Goal: Find specific page/section: Find specific page/section

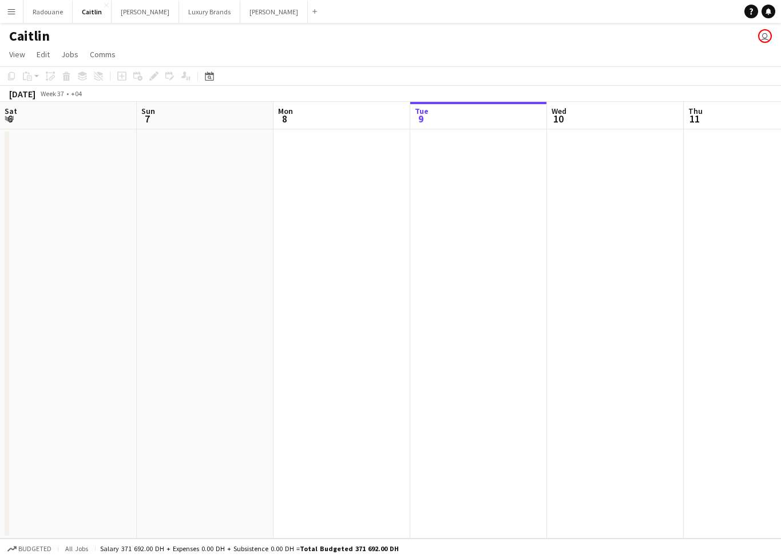
scroll to position [0, 274]
click at [14, 7] on app-icon "Menu" at bounding box center [11, 11] width 9 height 9
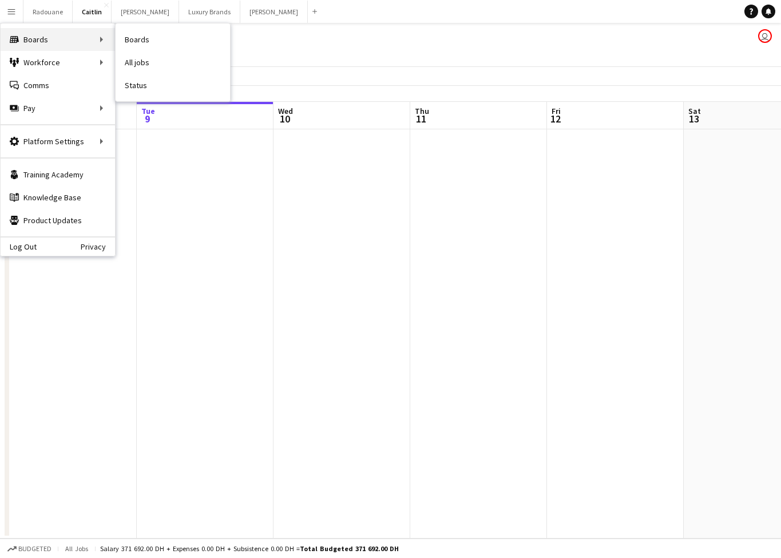
click at [77, 40] on div "Boards Boards" at bounding box center [58, 39] width 114 height 23
click at [87, 39] on div "Boards Boards" at bounding box center [58, 39] width 114 height 23
click at [126, 61] on link "My Workforce" at bounding box center [173, 62] width 114 height 23
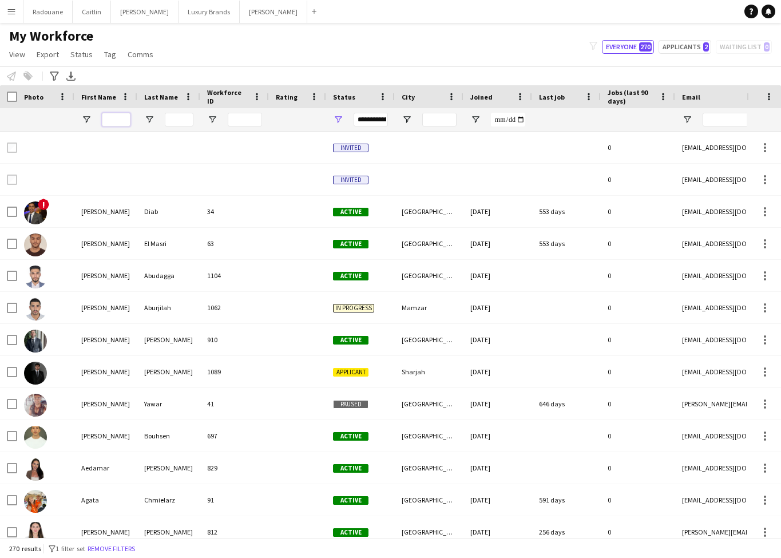
click at [120, 122] on input "First Name Filter Input" at bounding box center [116, 120] width 29 height 14
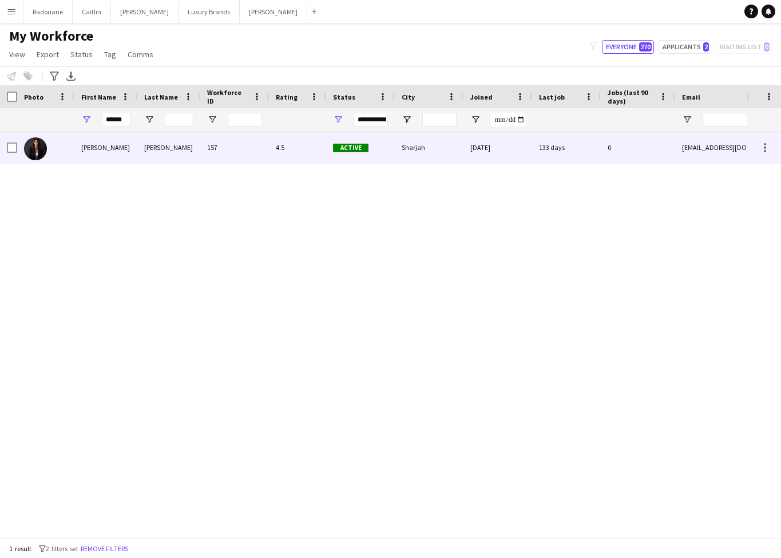
click at [108, 147] on div "[PERSON_NAME]" at bounding box center [105, 147] width 63 height 31
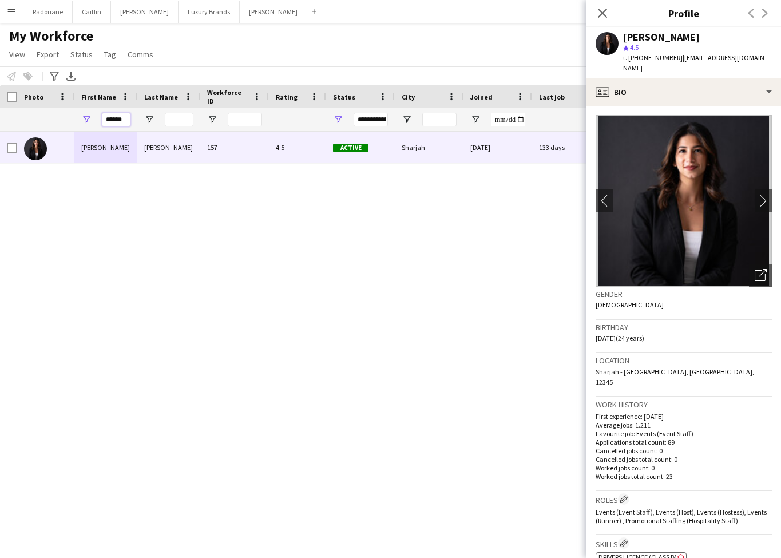
click at [125, 124] on input "******" at bounding box center [116, 120] width 29 height 14
type input "*"
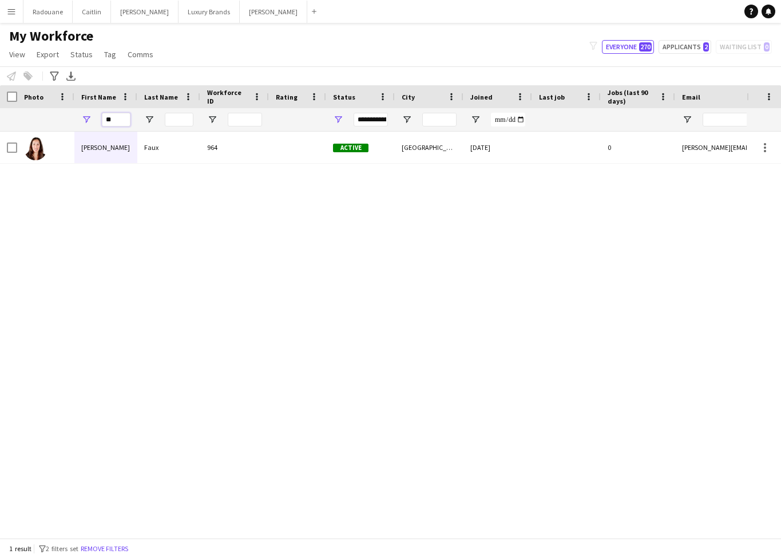
type input "*"
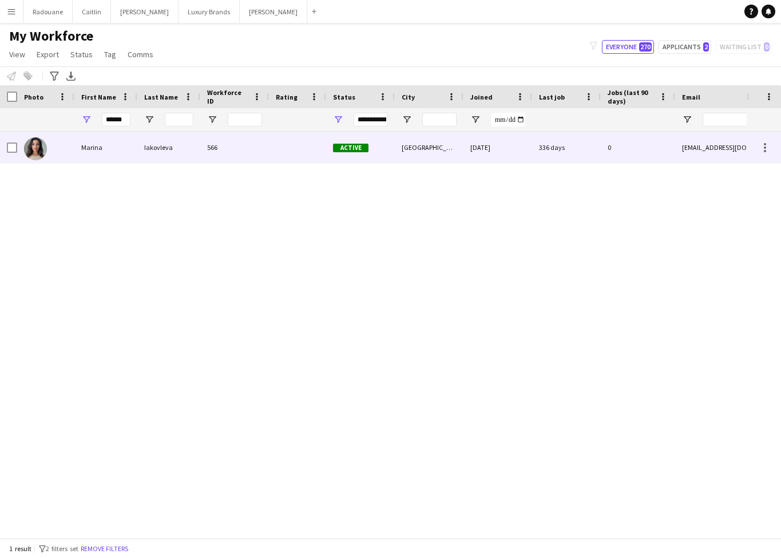
click at [103, 140] on div "Marina" at bounding box center [105, 147] width 63 height 31
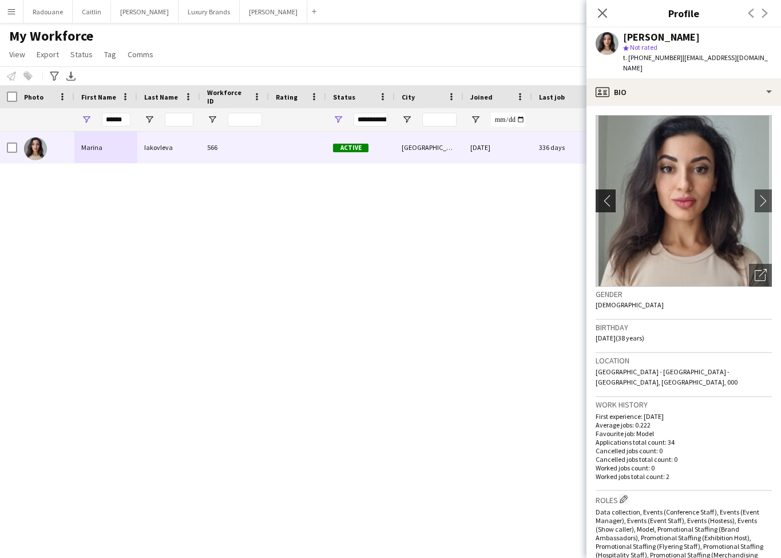
click at [607, 195] on app-icon "chevron-left" at bounding box center [605, 201] width 18 height 12
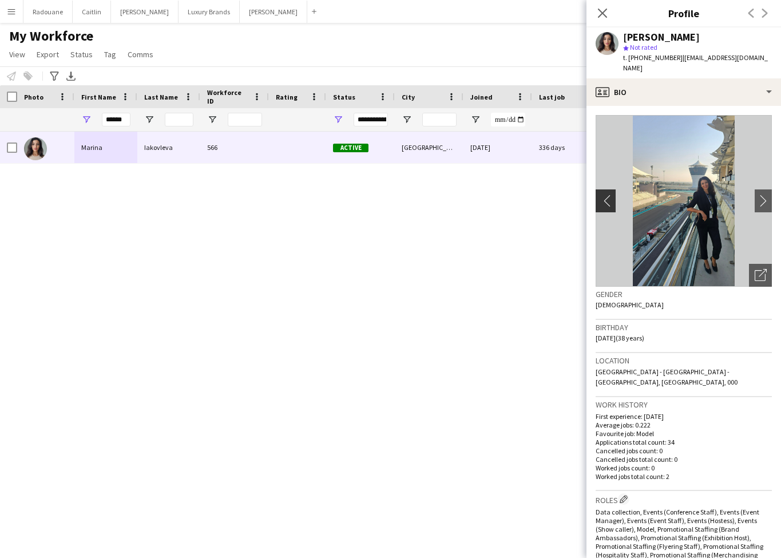
click at [607, 195] on app-icon "chevron-left" at bounding box center [605, 201] width 18 height 12
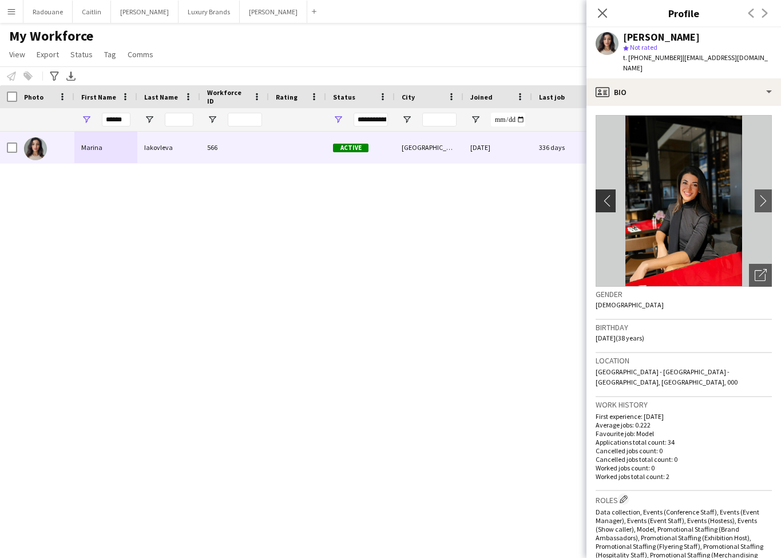
click at [607, 195] on app-icon "chevron-left" at bounding box center [605, 201] width 18 height 12
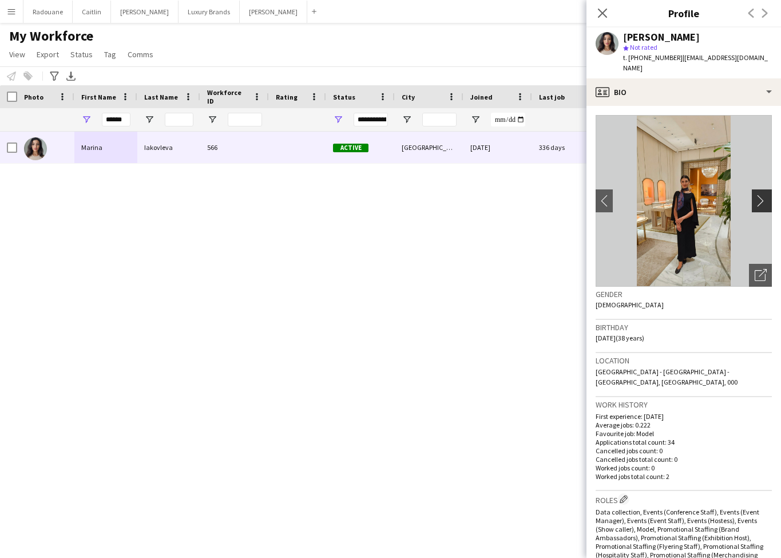
click at [763, 195] on app-icon "chevron-right" at bounding box center [764, 201] width 18 height 12
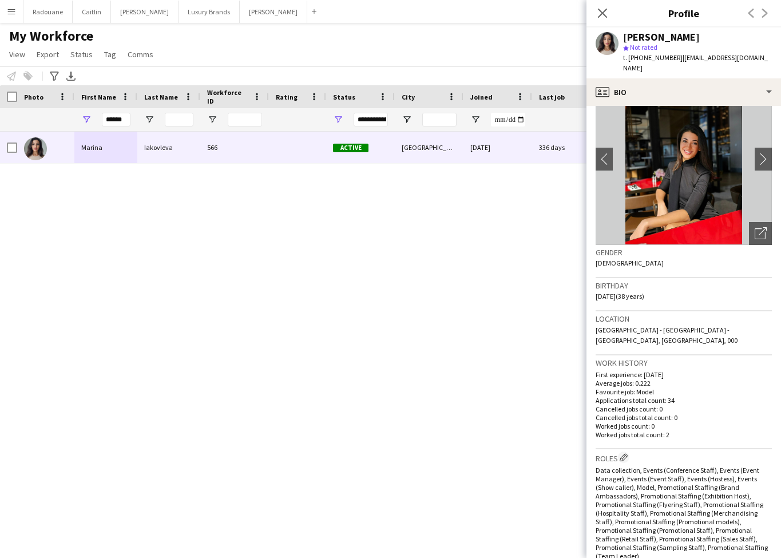
scroll to position [45, 0]
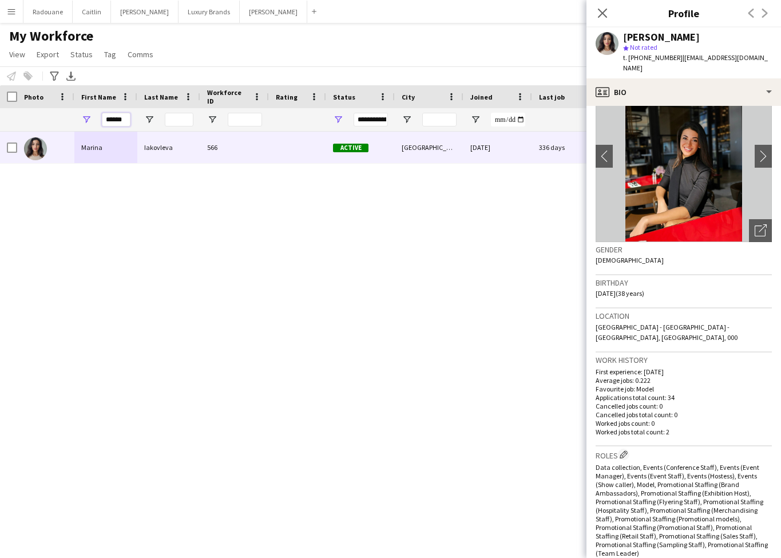
click at [126, 118] on input "******" at bounding box center [116, 120] width 29 height 14
type input "*"
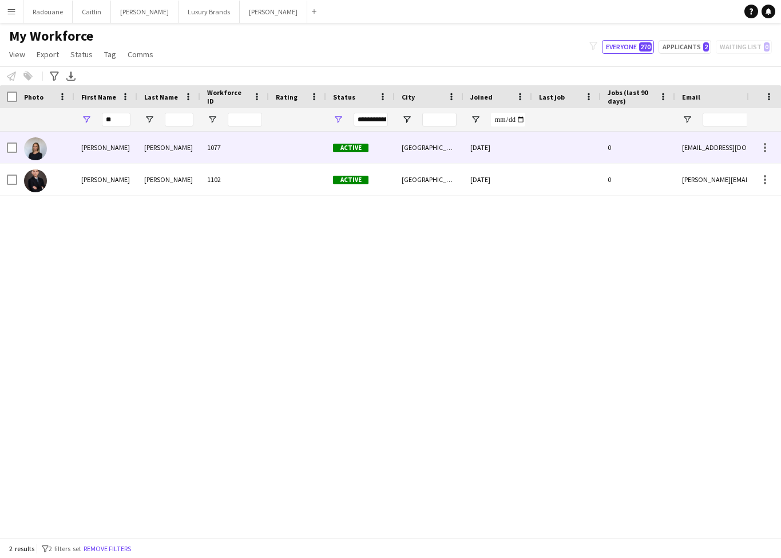
click at [105, 147] on div "[PERSON_NAME]" at bounding box center [105, 147] width 63 height 31
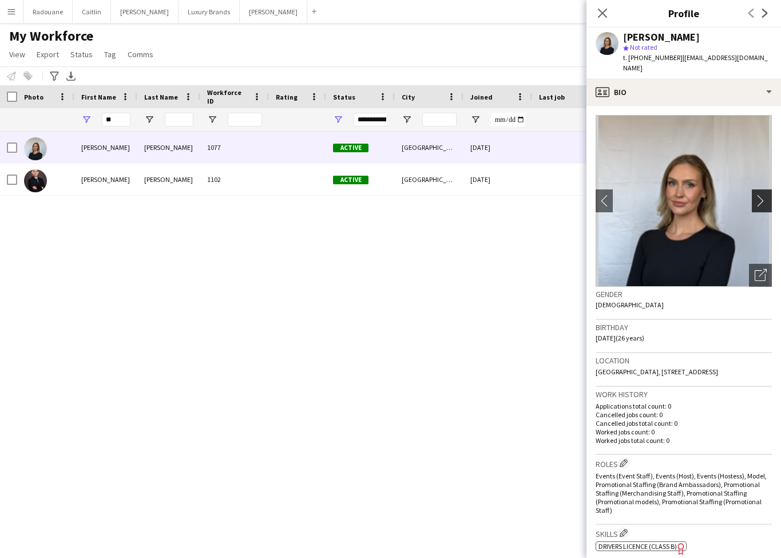
click at [766, 195] on app-icon "chevron-right" at bounding box center [764, 201] width 18 height 12
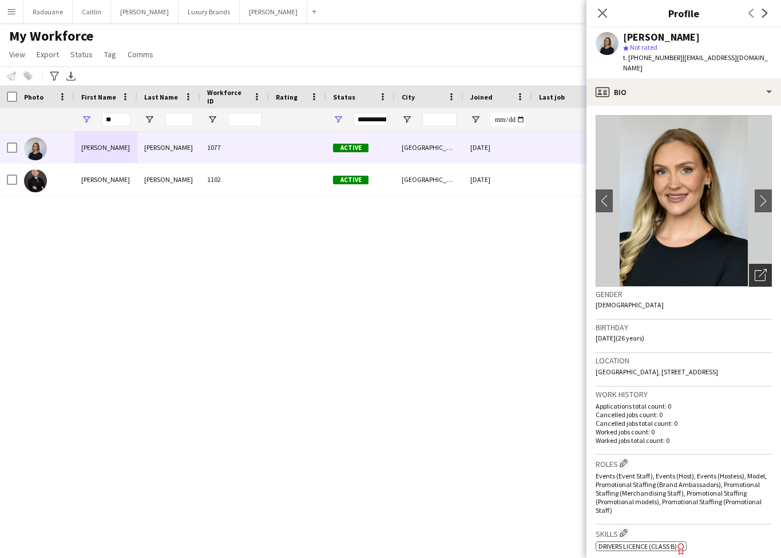
click at [758, 264] on div "Open photos pop-in" at bounding box center [760, 275] width 23 height 23
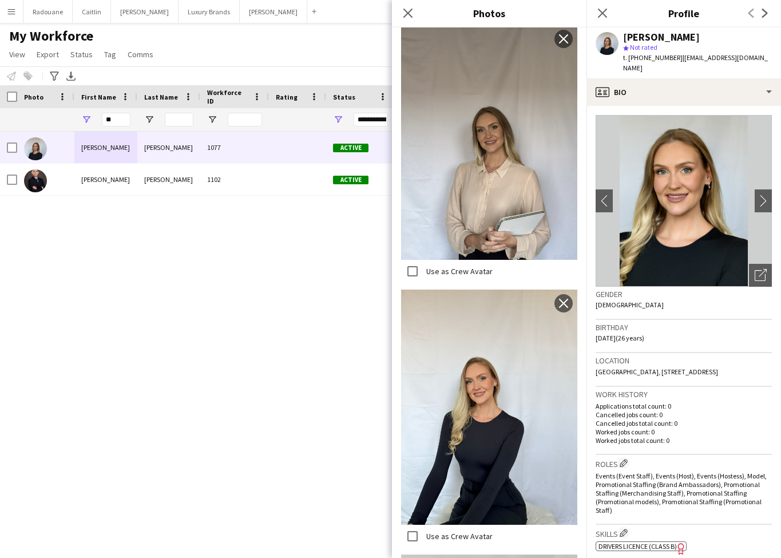
scroll to position [1604, 0]
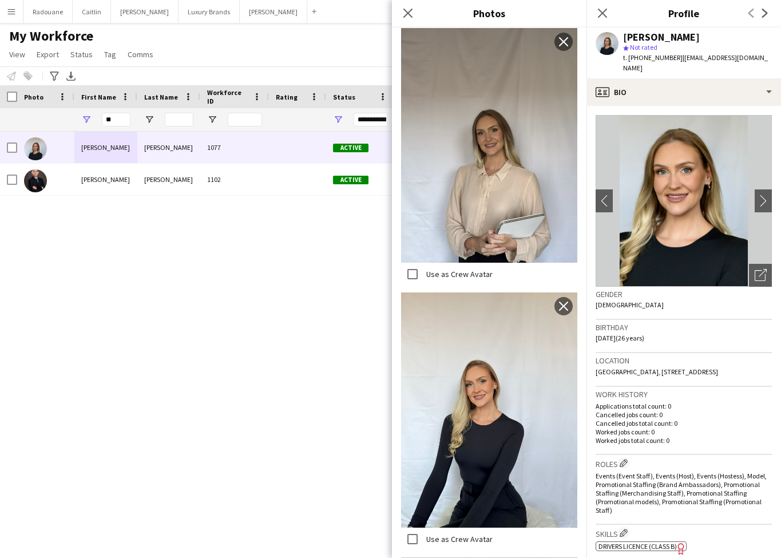
click at [165, 336] on div "[PERSON_NAME] 1077 Active [GEOGRAPHIC_DATA] [DATE] 0 [EMAIL_ADDRESS][DOMAIN_NAM…" at bounding box center [373, 335] width 747 height 406
click at [121, 119] on input "**" at bounding box center [116, 120] width 29 height 14
type input "*"
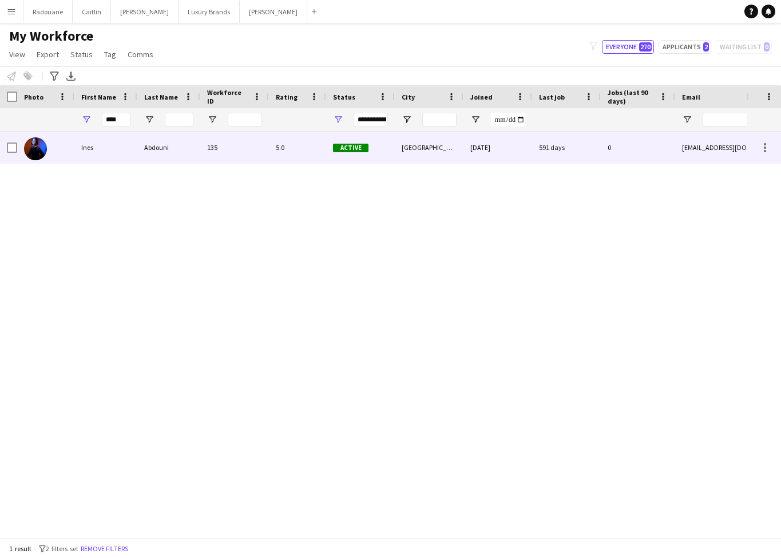
click at [114, 148] on div "Ines" at bounding box center [105, 147] width 63 height 31
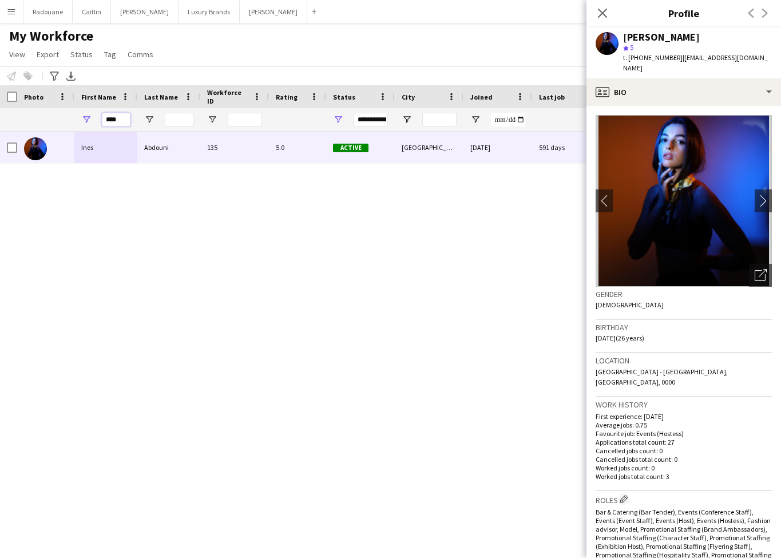
click at [121, 118] on input "****" at bounding box center [116, 120] width 29 height 14
type input "*"
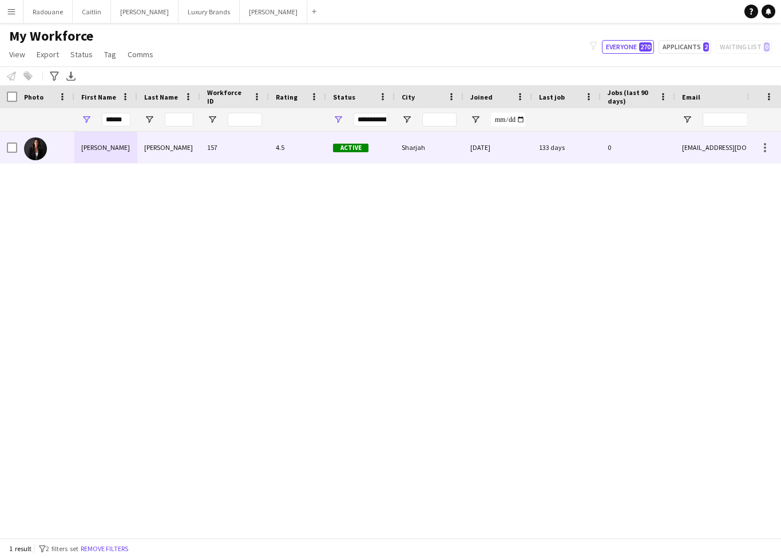
click at [101, 151] on div "[PERSON_NAME]" at bounding box center [105, 147] width 63 height 31
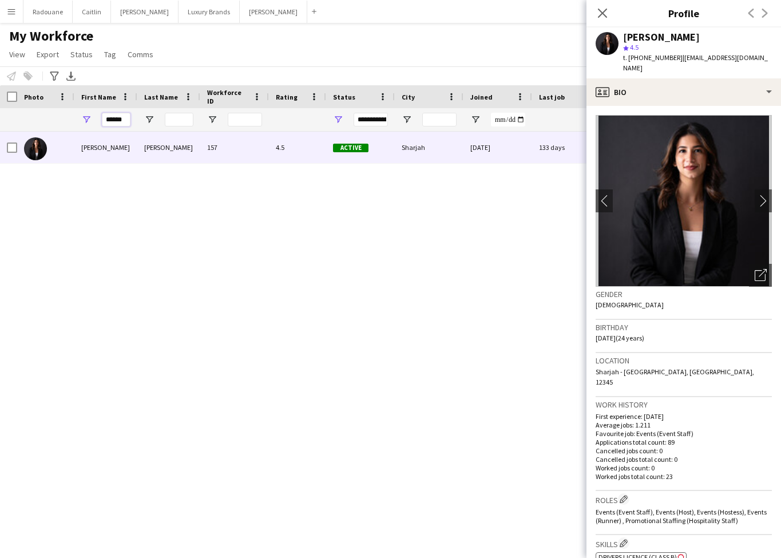
click at [126, 121] on input "******" at bounding box center [116, 120] width 29 height 14
type input "*"
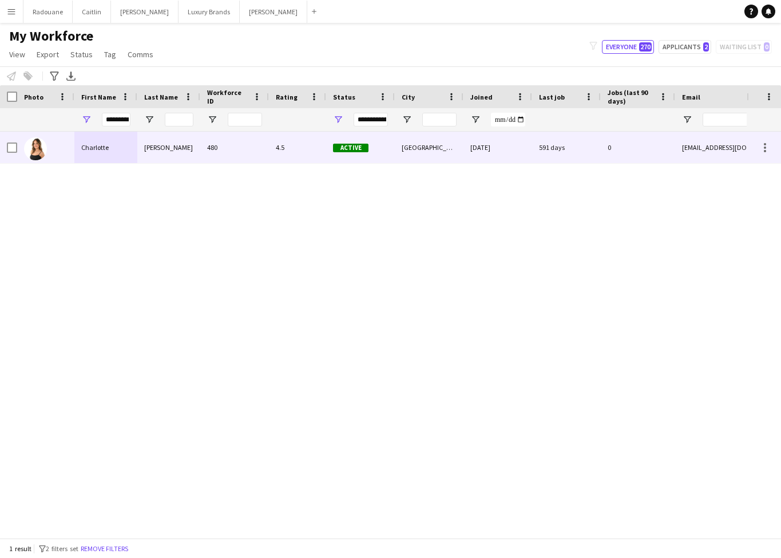
drag, startPoint x: 121, startPoint y: 140, endPoint x: 120, endPoint y: 150, distance: 10.4
click at [120, 150] on div "Charlotte" at bounding box center [105, 147] width 63 height 31
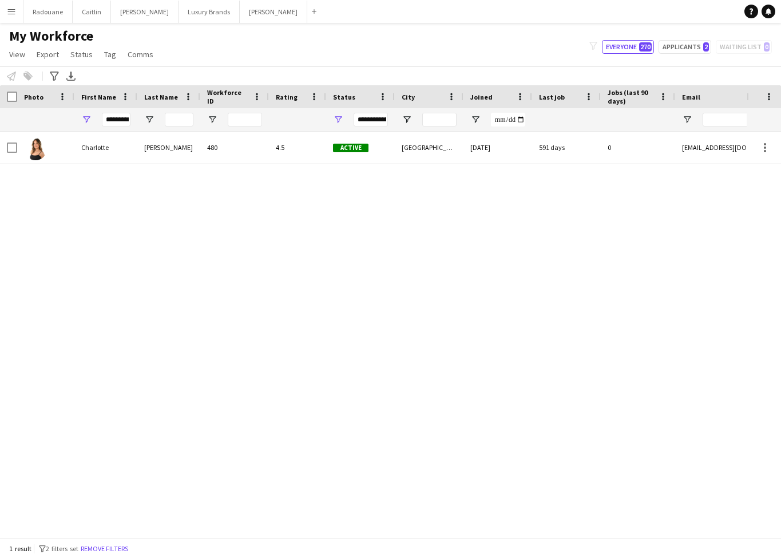
click at [120, 150] on div "Charlotte" at bounding box center [105, 147] width 63 height 31
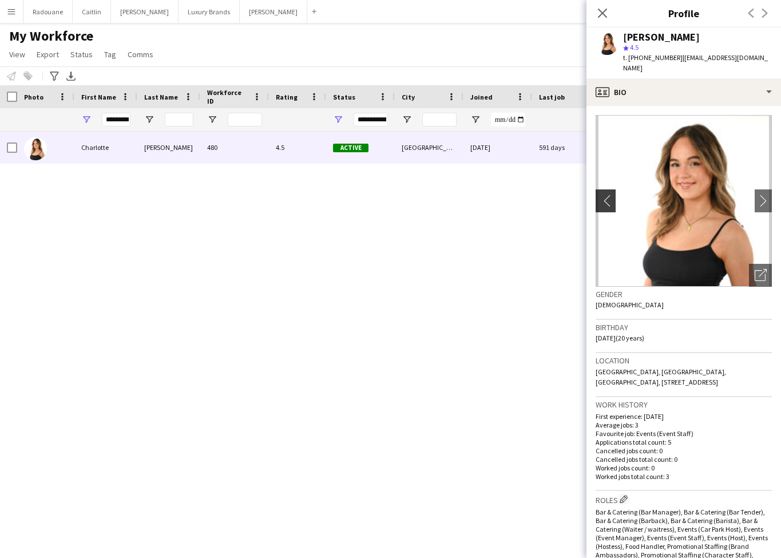
click at [605, 199] on app-icon "chevron-left" at bounding box center [605, 201] width 18 height 12
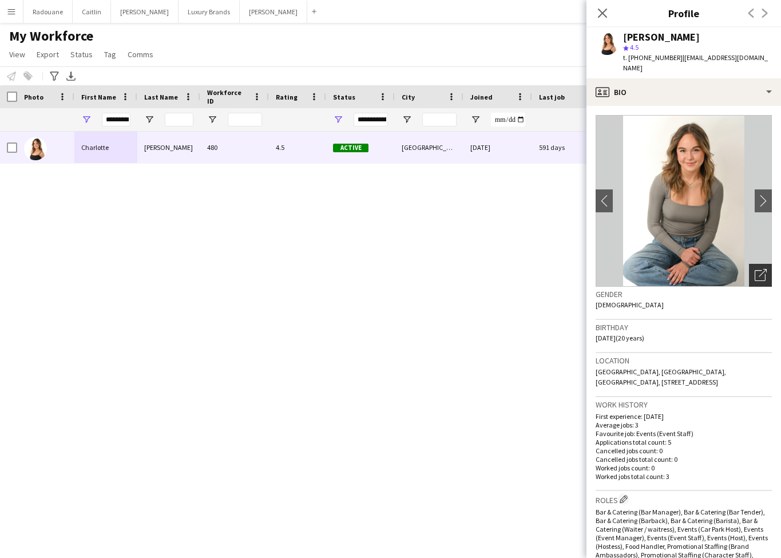
click at [755, 276] on icon "Open photos pop-in" at bounding box center [761, 275] width 12 height 12
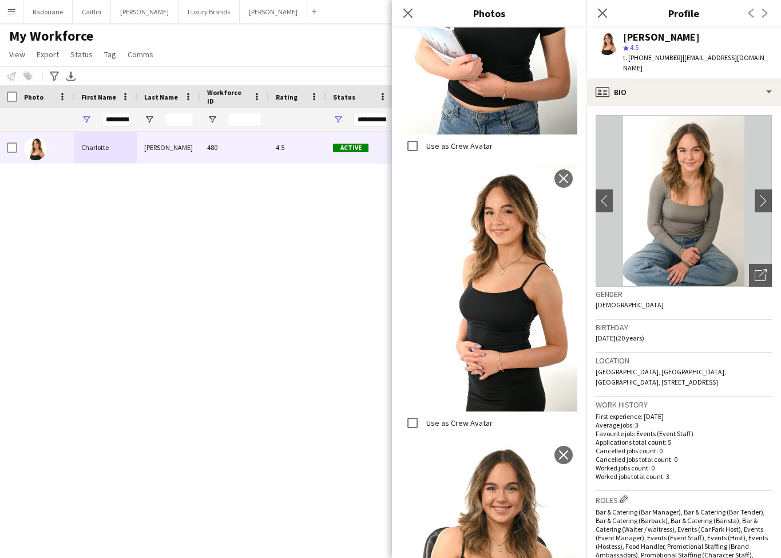
scroll to position [953, 0]
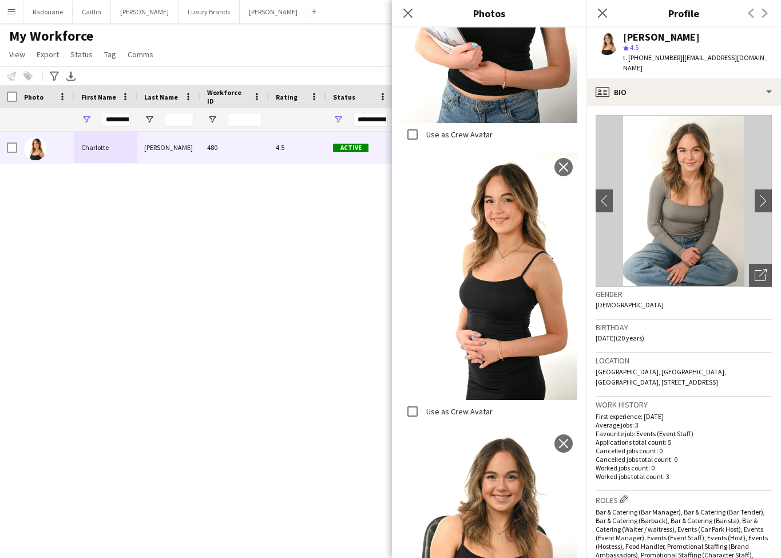
click at [212, 336] on div "[PERSON_NAME] 480 4.5 Active [GEOGRAPHIC_DATA] [DATE] 591 days 0 [EMAIL_ADDRESS…" at bounding box center [373, 335] width 747 height 406
click at [129, 121] on input "*********" at bounding box center [116, 120] width 29 height 14
type input "*"
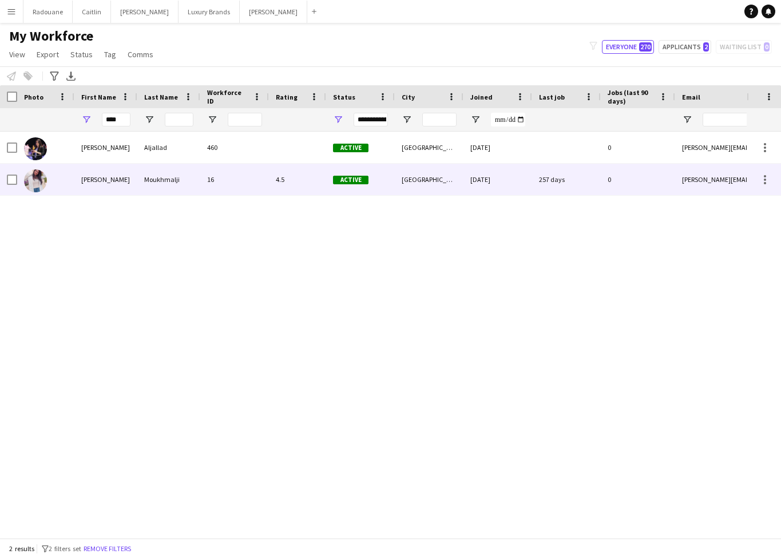
click at [181, 180] on div "Moukhmalji" at bounding box center [168, 179] width 63 height 31
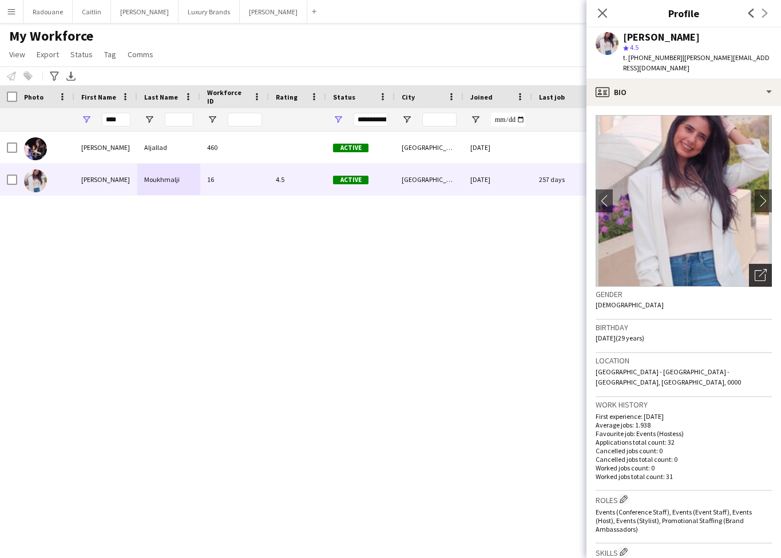
click at [762, 269] on icon at bounding box center [763, 273] width 8 height 8
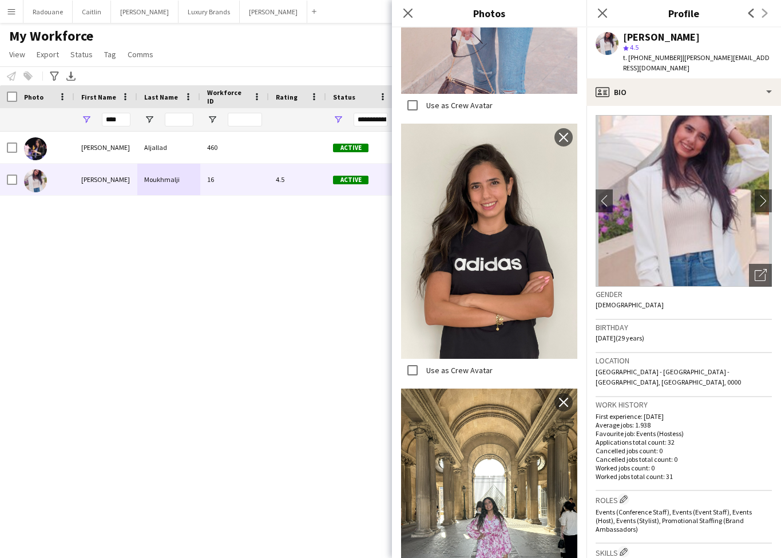
scroll to position [502, 0]
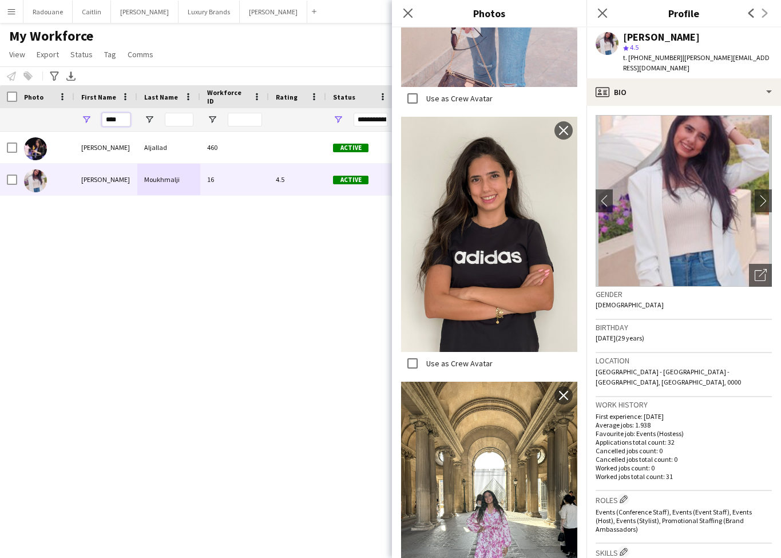
click at [124, 118] on input "****" at bounding box center [116, 120] width 29 height 14
type input "*"
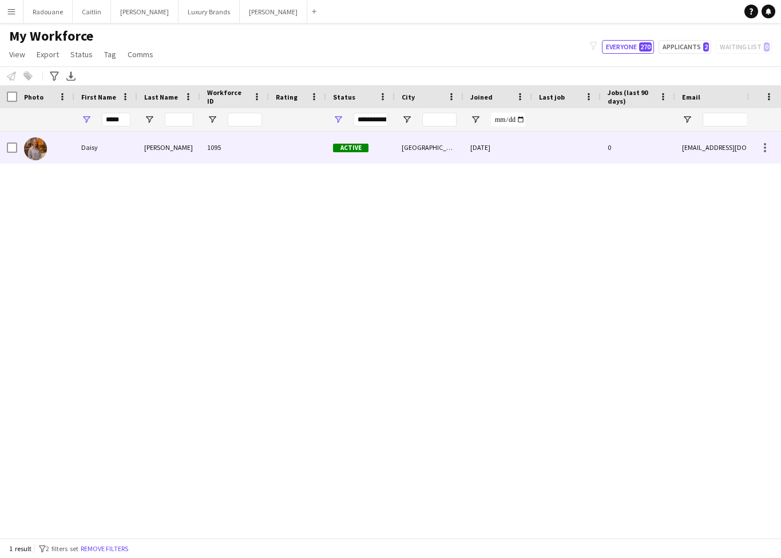
click at [100, 145] on div "Daisy" at bounding box center [105, 147] width 63 height 31
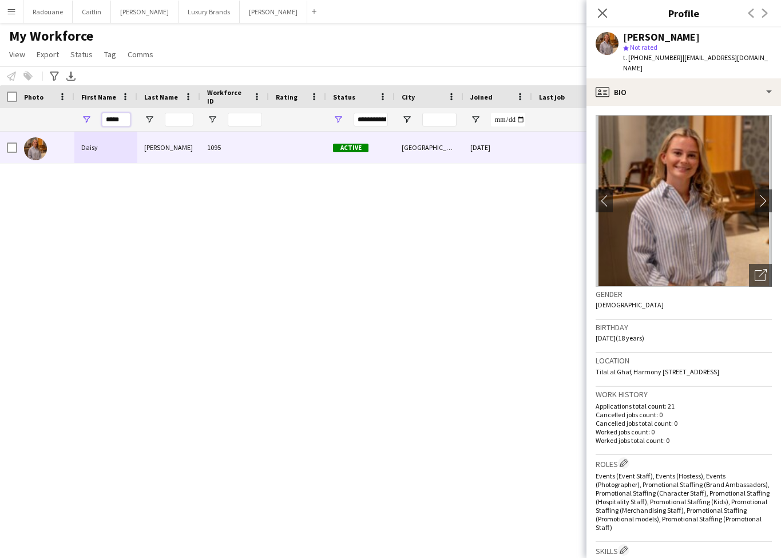
click at [124, 122] on input "*****" at bounding box center [116, 120] width 29 height 14
type input "*"
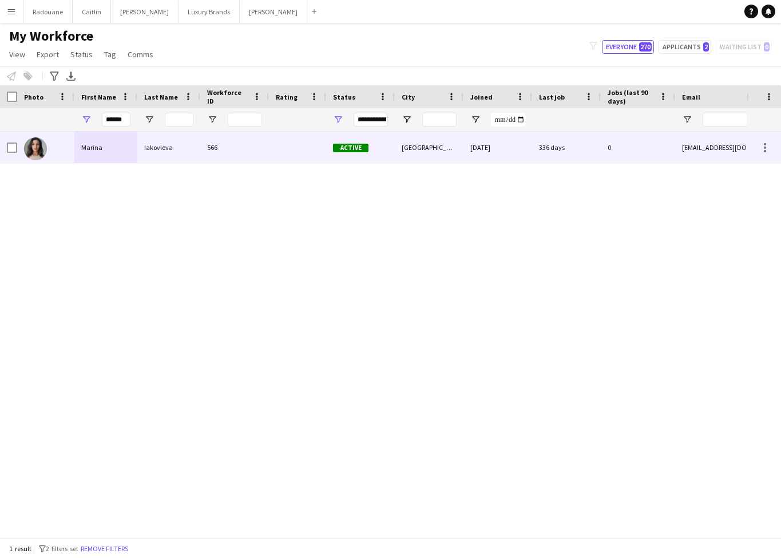
click at [92, 144] on div "Marina" at bounding box center [105, 147] width 63 height 31
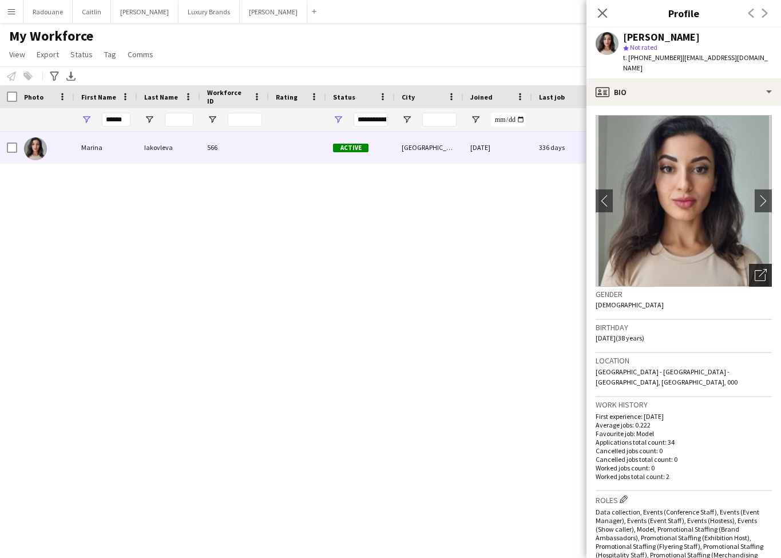
click at [767, 267] on div "Open photos pop-in" at bounding box center [760, 275] width 23 height 23
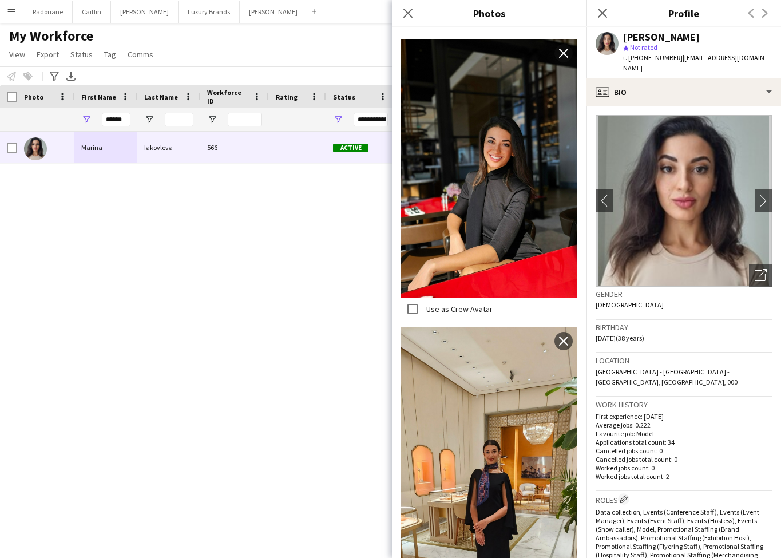
scroll to position [566, 0]
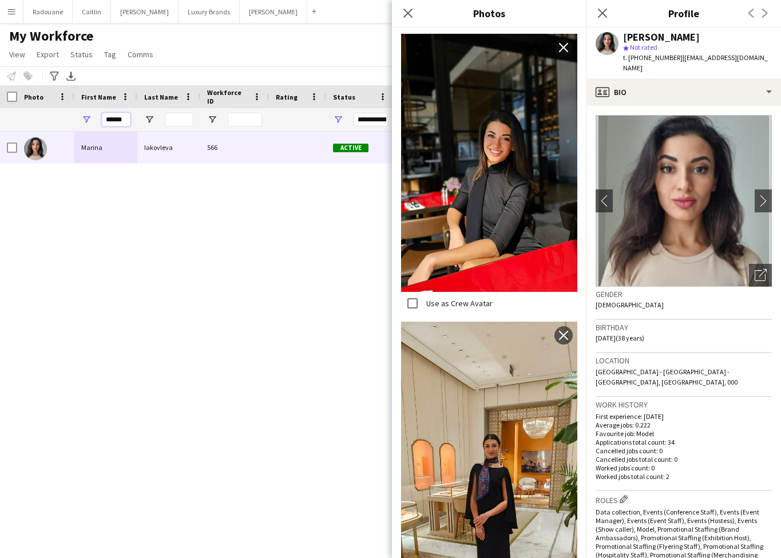
click at [126, 121] on input "******" at bounding box center [116, 120] width 29 height 14
type input "*"
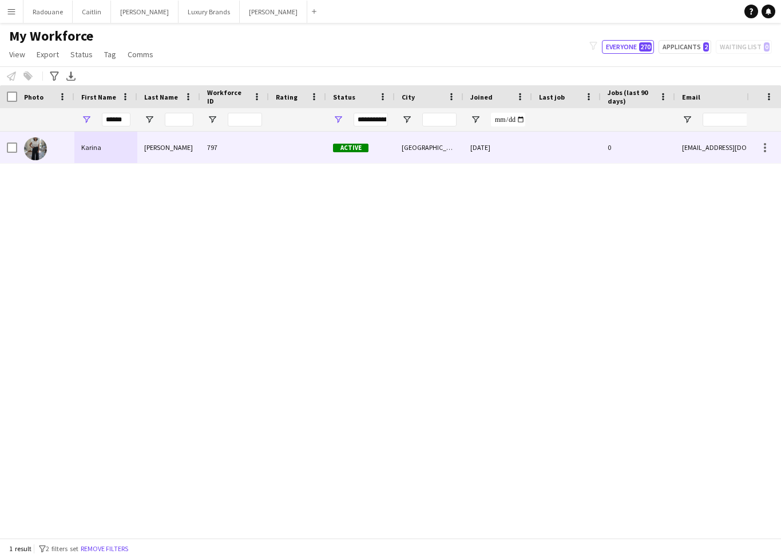
click at [128, 144] on div "Karina" at bounding box center [105, 147] width 63 height 31
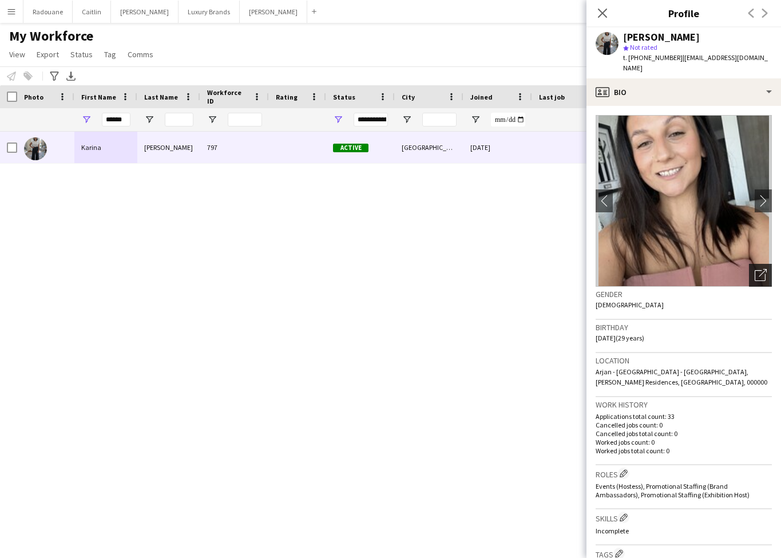
click at [759, 269] on icon "Open photos pop-in" at bounding box center [761, 275] width 12 height 12
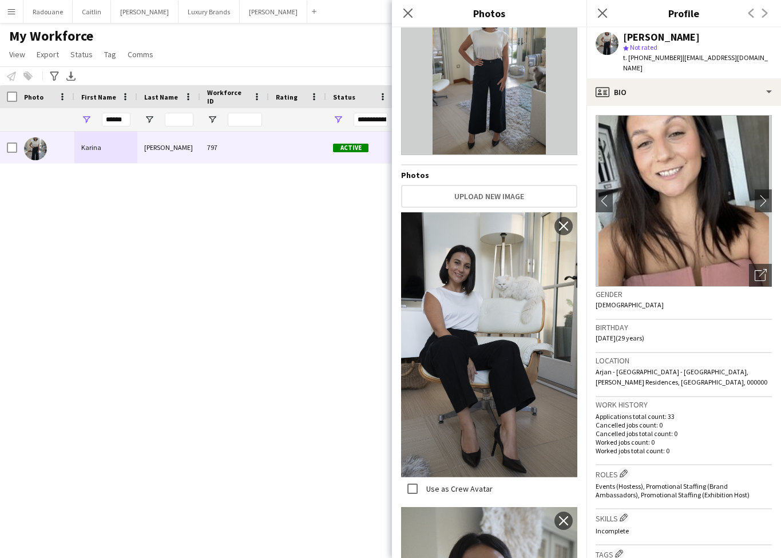
scroll to position [62, 0]
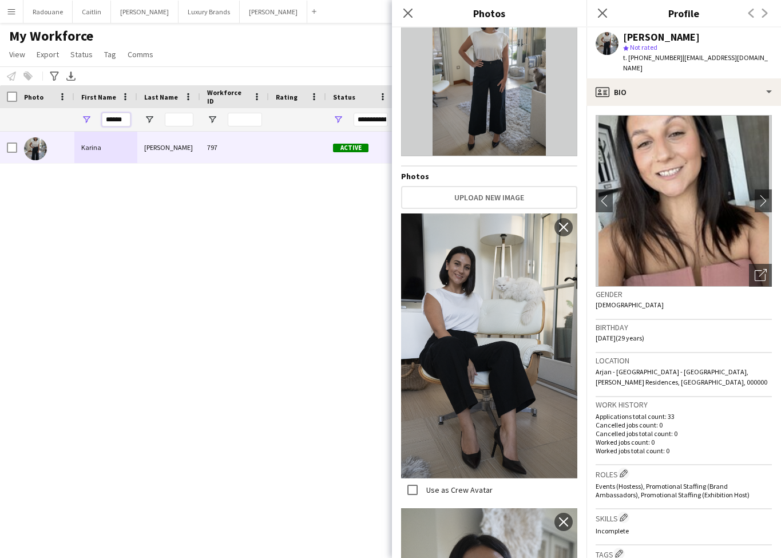
click at [125, 119] on input "******" at bounding box center [116, 120] width 29 height 14
type input "*"
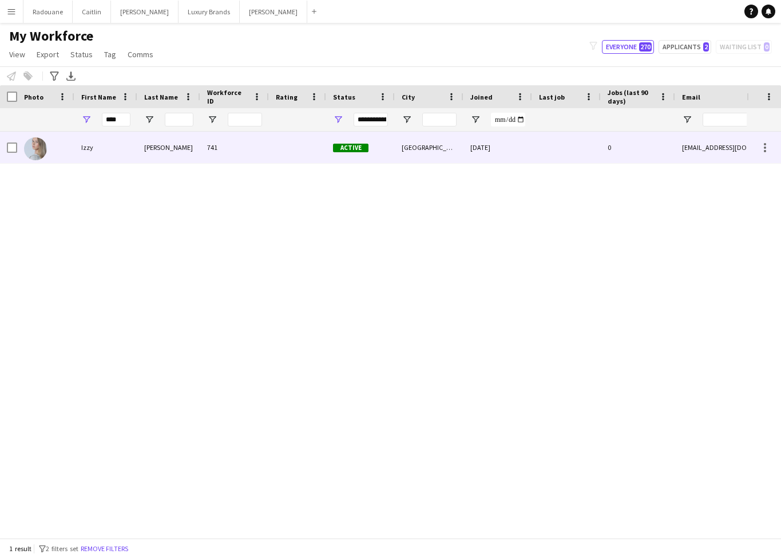
click at [113, 143] on div "Izzy" at bounding box center [105, 147] width 63 height 31
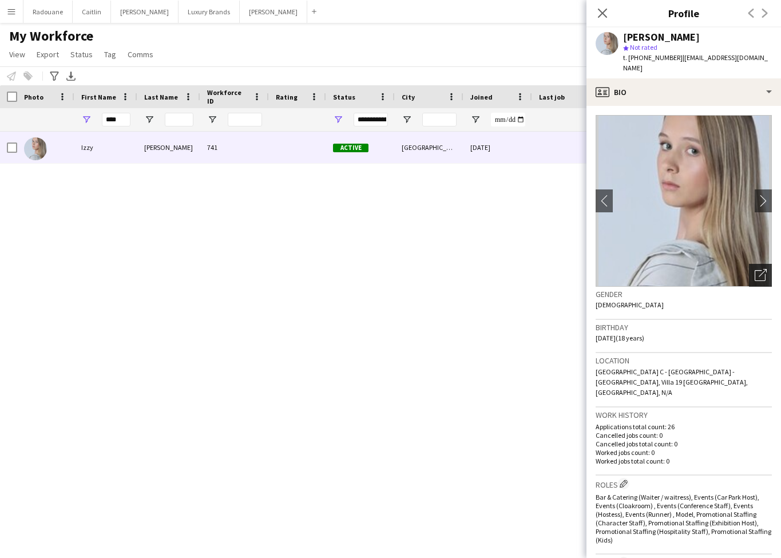
click at [759, 269] on icon "Open photos pop-in" at bounding box center [761, 275] width 12 height 12
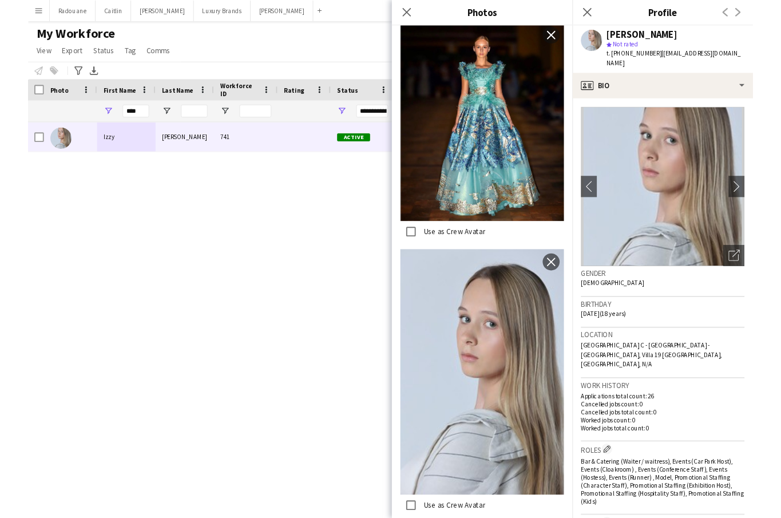
scroll to position [2897, 0]
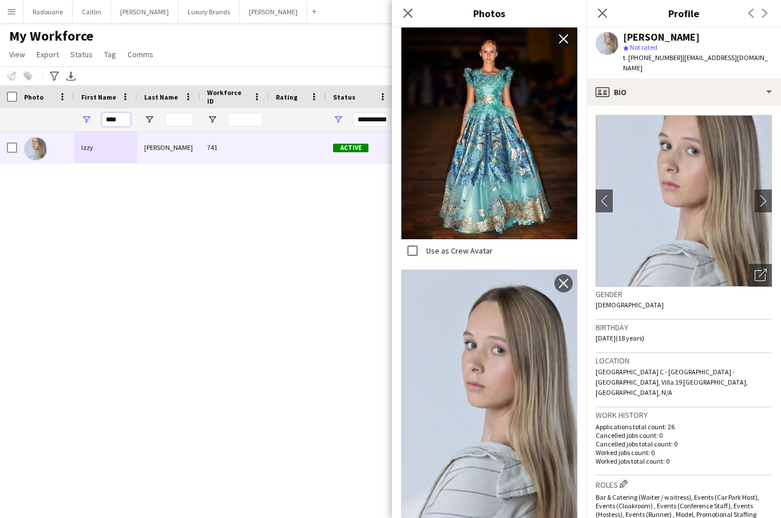
click at [124, 120] on input "****" at bounding box center [116, 120] width 29 height 14
type input "*"
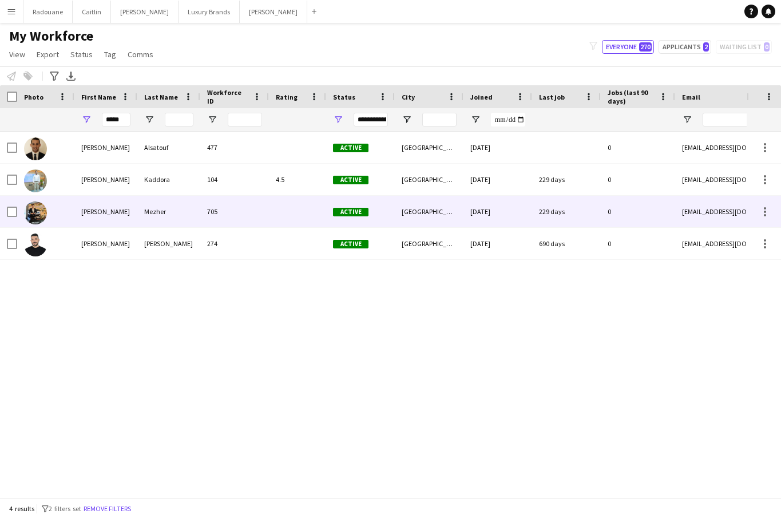
drag, startPoint x: 86, startPoint y: 211, endPoint x: 96, endPoint y: 217, distance: 11.6
click at [96, 217] on div "[PERSON_NAME]" at bounding box center [105, 211] width 63 height 31
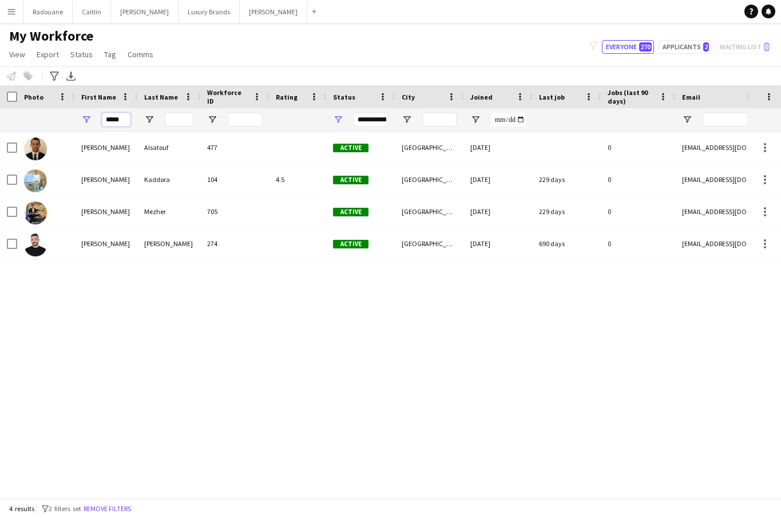
click at [126, 119] on input "*****" at bounding box center [116, 120] width 29 height 14
type input "*"
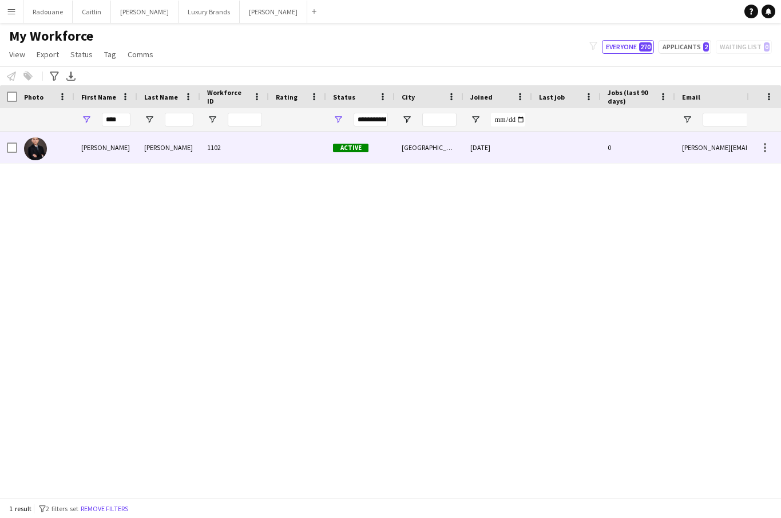
click at [157, 149] on div "[PERSON_NAME]" at bounding box center [168, 147] width 63 height 31
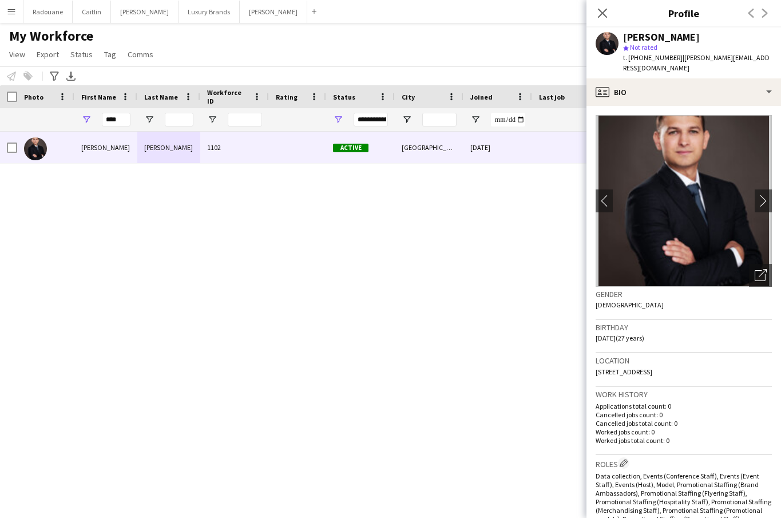
click at [684, 36] on div "[PERSON_NAME]" at bounding box center [697, 37] width 149 height 10
drag, startPoint x: 681, startPoint y: 37, endPoint x: 626, endPoint y: 41, distance: 55.1
click at [626, 41] on div "[PERSON_NAME]" at bounding box center [661, 37] width 77 height 10
copy div "[PERSON_NAME]"
click at [123, 119] on input "****" at bounding box center [116, 120] width 29 height 14
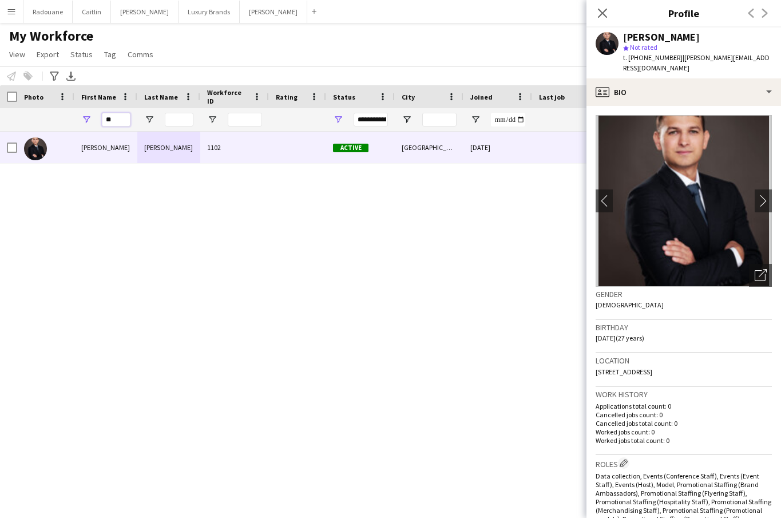
type input "*"
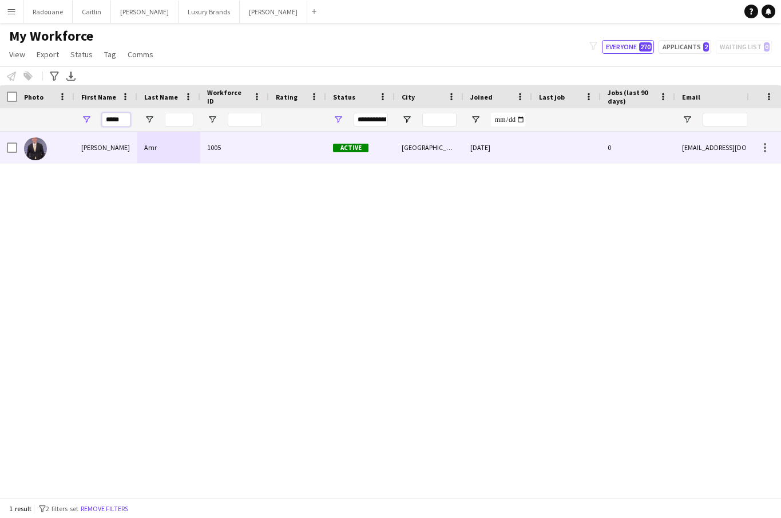
type input "*****"
click at [128, 148] on div "[PERSON_NAME]" at bounding box center [105, 147] width 63 height 31
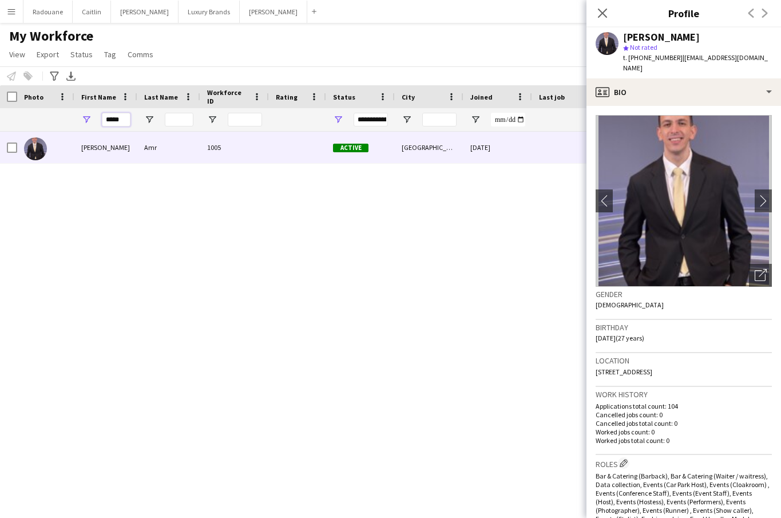
click at [125, 119] on input "*****" at bounding box center [116, 120] width 29 height 14
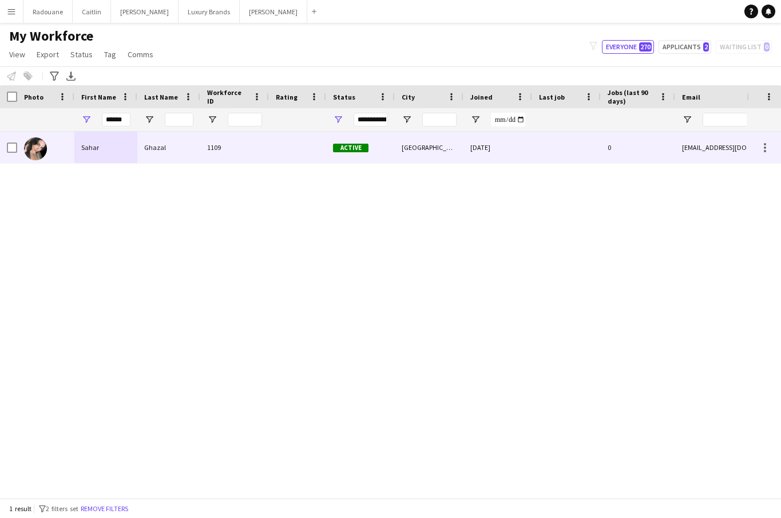
drag, startPoint x: 124, startPoint y: 138, endPoint x: 121, endPoint y: 148, distance: 10.6
click at [121, 148] on div "Sahar" at bounding box center [105, 147] width 63 height 31
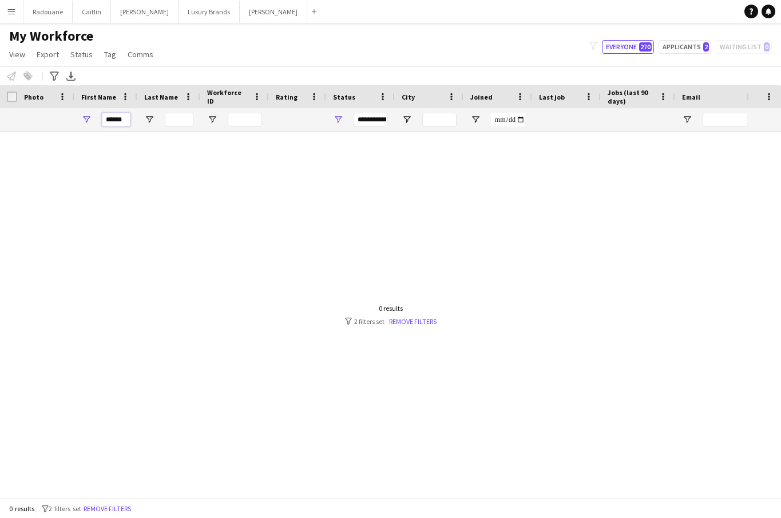
click at [127, 118] on input "******" at bounding box center [116, 120] width 29 height 14
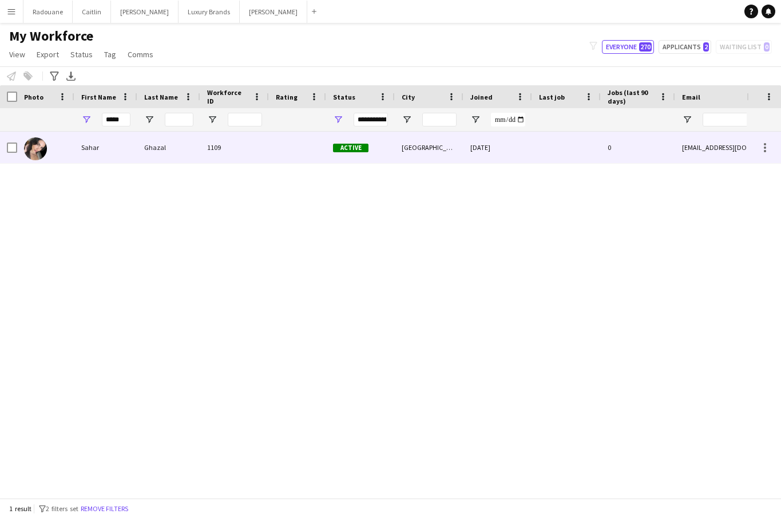
click at [110, 145] on div "Sahar" at bounding box center [105, 147] width 63 height 31
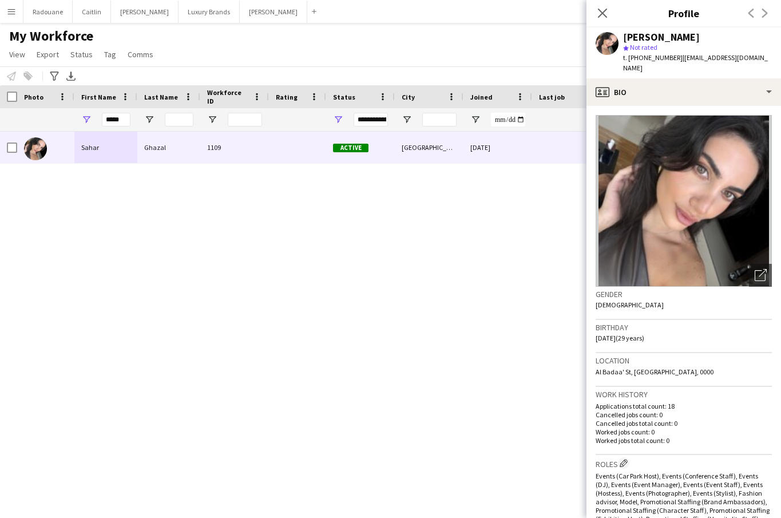
click at [688, 35] on div "[PERSON_NAME]" at bounding box center [697, 37] width 149 height 10
click at [684, 34] on div "[PERSON_NAME]" at bounding box center [697, 37] width 149 height 10
click at [683, 34] on div "[PERSON_NAME]" at bounding box center [697, 37] width 149 height 10
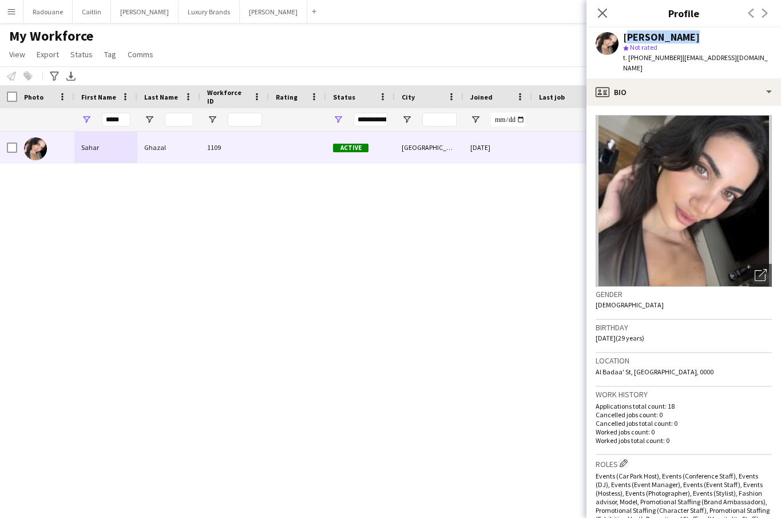
click at [680, 34] on div "[PERSON_NAME]" at bounding box center [697, 37] width 149 height 10
copy div "[PERSON_NAME]"
click at [123, 122] on input "*****" at bounding box center [116, 120] width 29 height 14
type input "*"
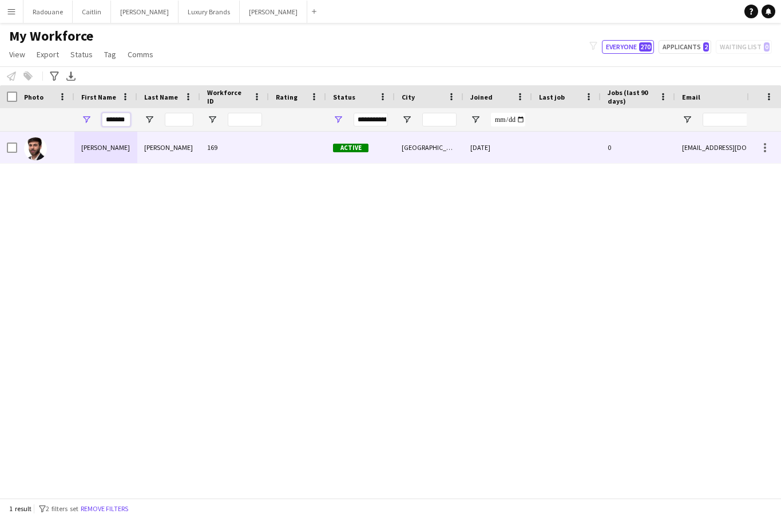
type input "*******"
click at [144, 154] on div "[PERSON_NAME]" at bounding box center [168, 147] width 63 height 31
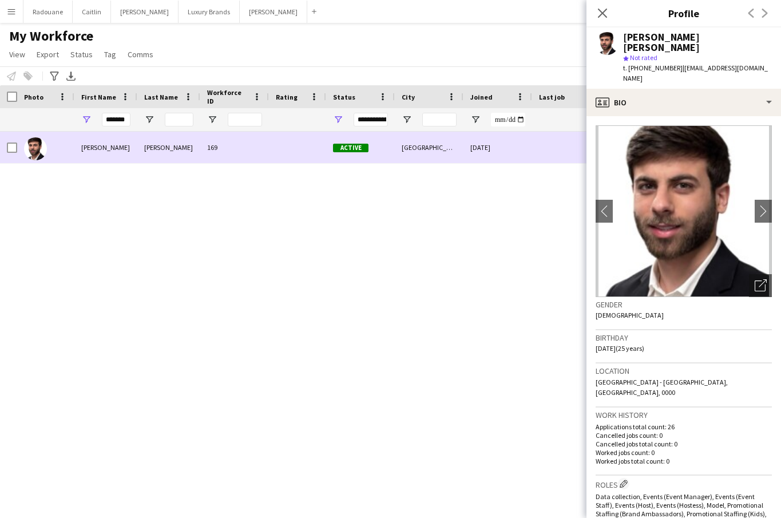
click at [169, 147] on div "[PERSON_NAME]" at bounding box center [168, 147] width 63 height 31
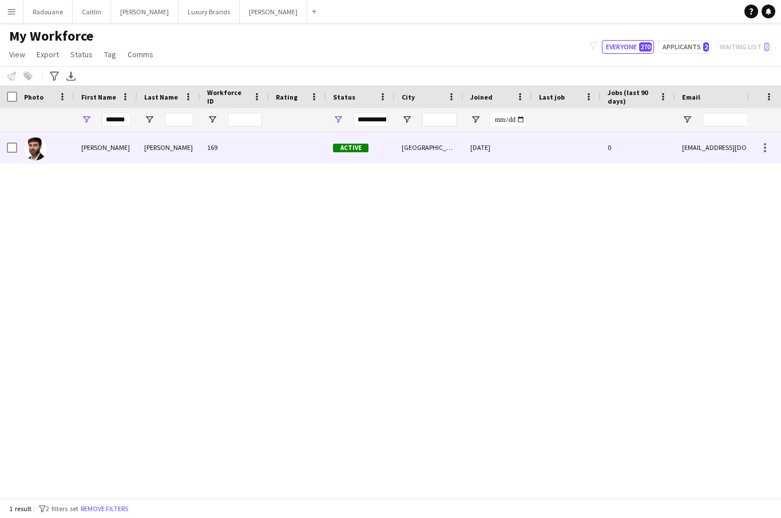
click at [169, 147] on div "[PERSON_NAME]" at bounding box center [168, 147] width 63 height 31
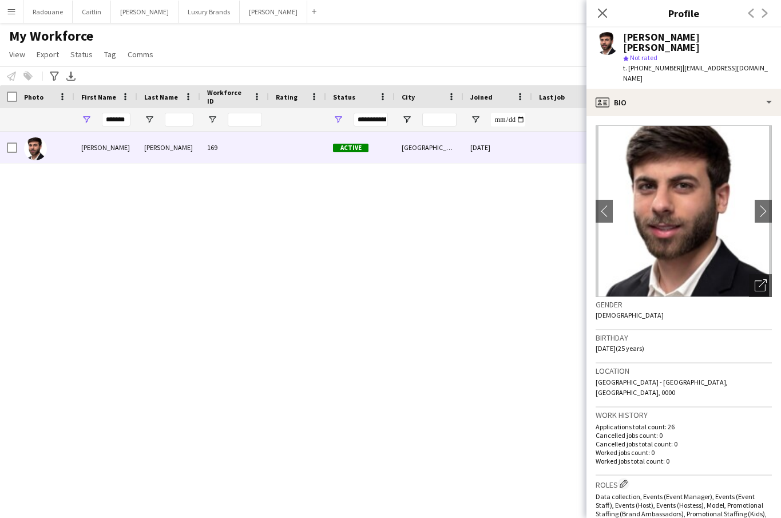
scroll to position [0, 0]
click at [724, 34] on div "[PERSON_NAME] [PERSON_NAME]" at bounding box center [697, 42] width 149 height 21
